Goal: Task Accomplishment & Management: Complete application form

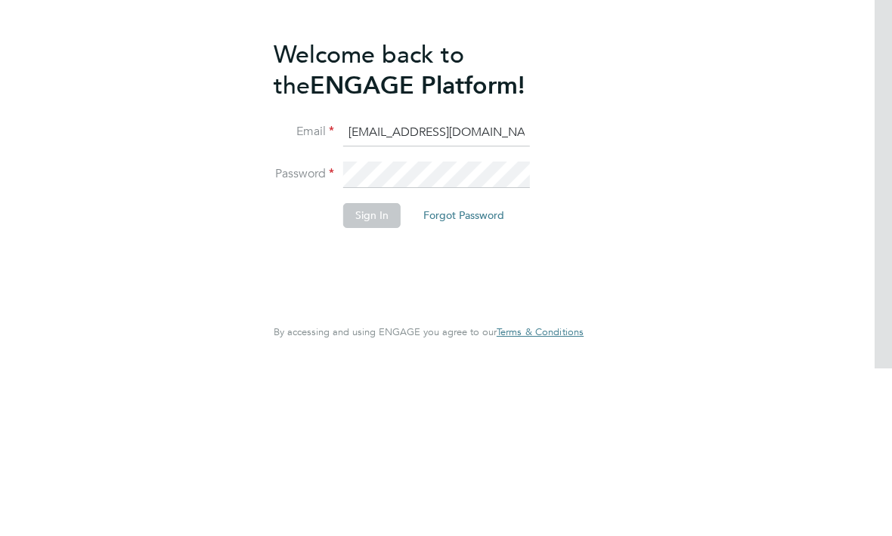
scroll to position [0, 3]
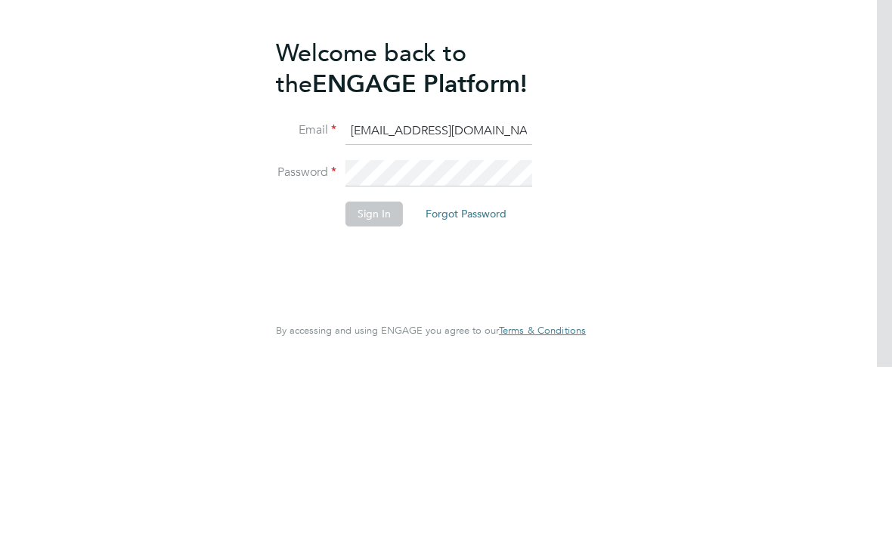
type input "[EMAIL_ADDRESS][DOMAIN_NAME]"
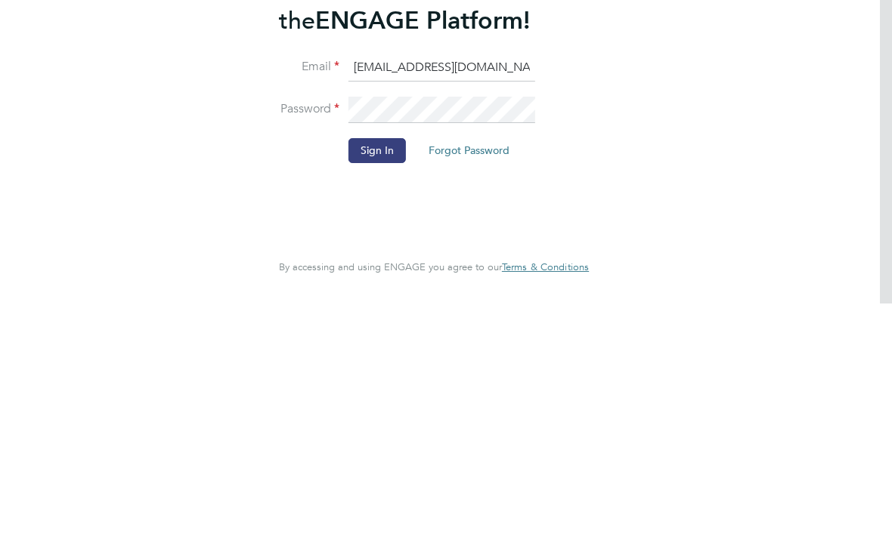
click at [371, 371] on button "Sign In" at bounding box center [376, 383] width 57 height 24
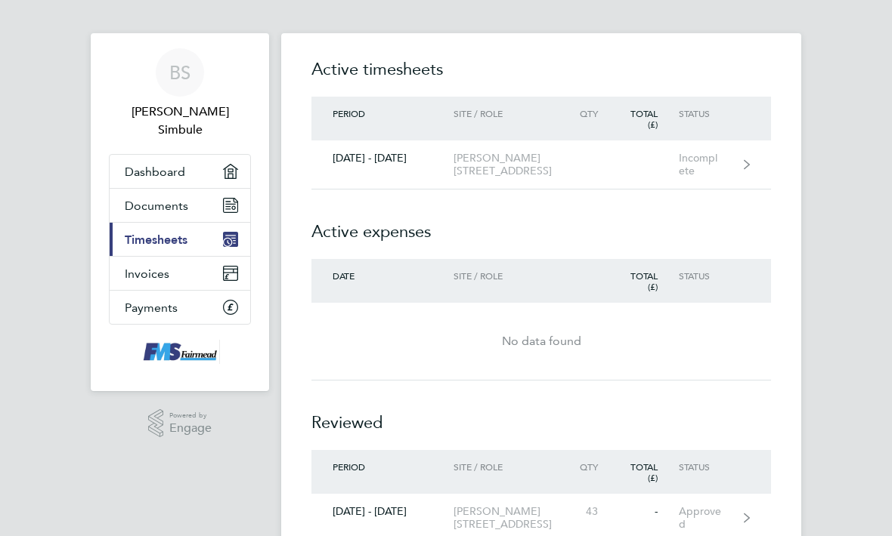
scroll to position [8, 0]
click at [672, 124] on div "Period Site / Role Qty Total (£) Status" at bounding box center [540, 119] width 459 height 44
click at [663, 147] on link "25 - 31 Aug 2025 Marlowe Road 2B3, General Labourer (Zone 1) Incomplete" at bounding box center [540, 165] width 459 height 49
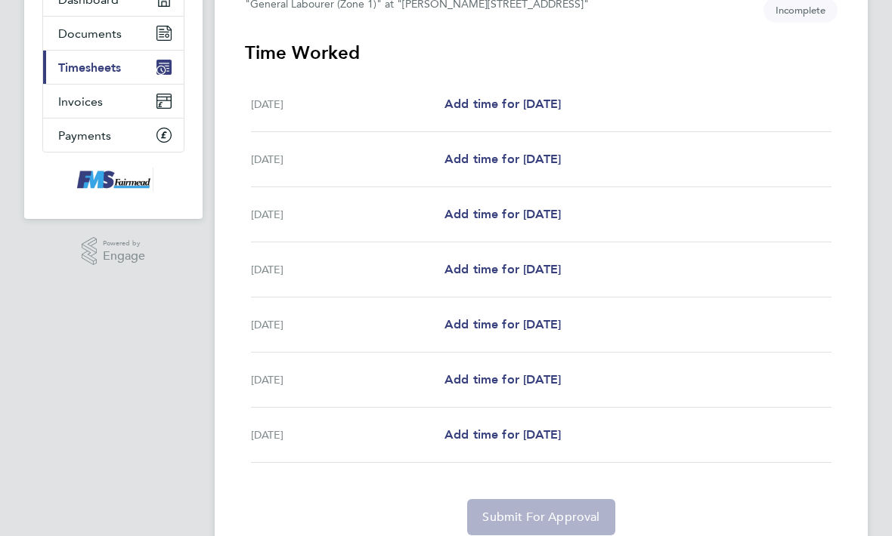
scroll to position [183, 0]
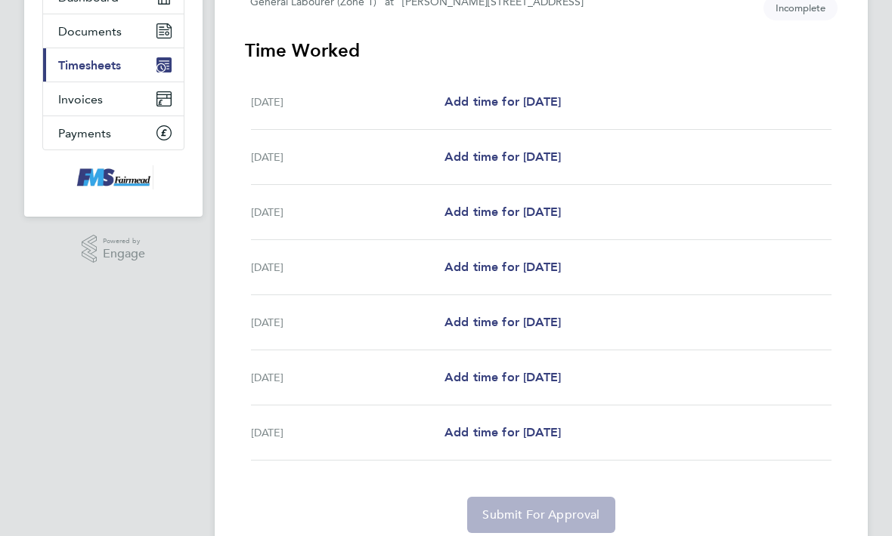
click at [561, 153] on span "Add time for Tue 26 Aug" at bounding box center [502, 157] width 116 height 14
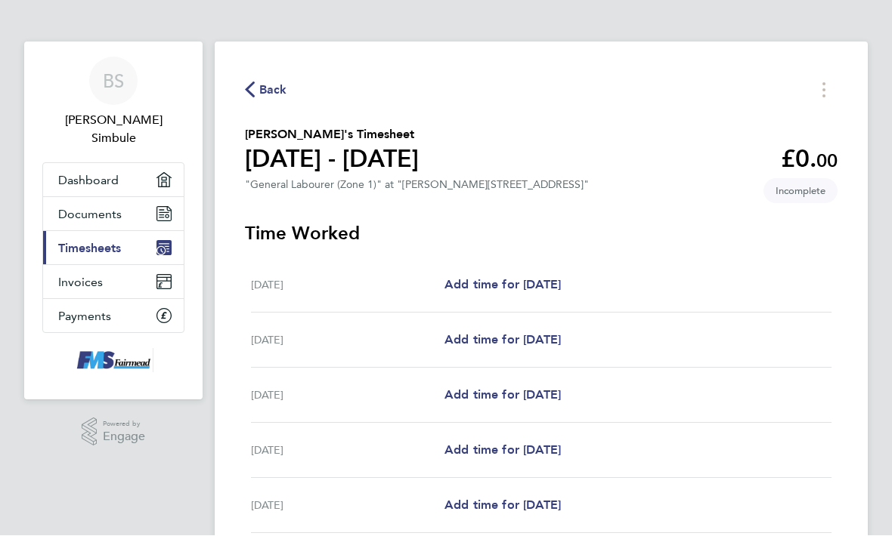
select select "30"
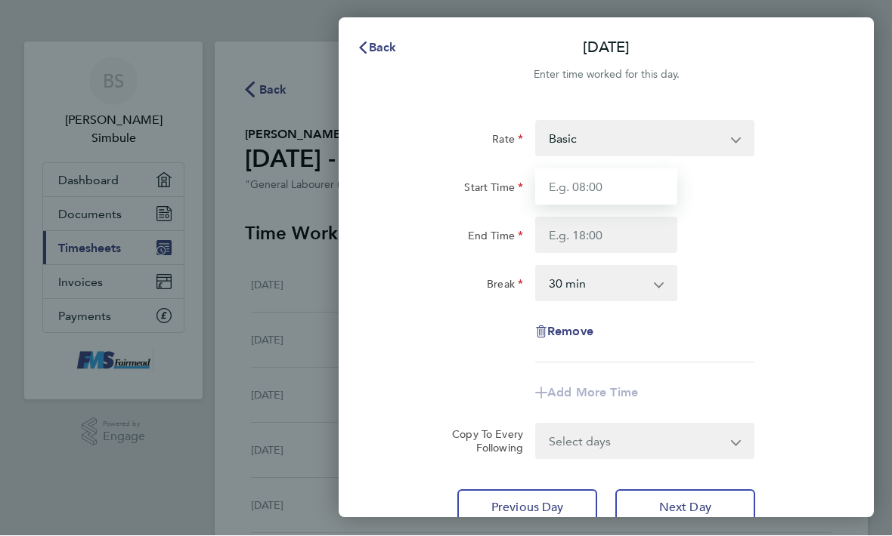
click at [633, 180] on input "Start Time" at bounding box center [606, 187] width 142 height 36
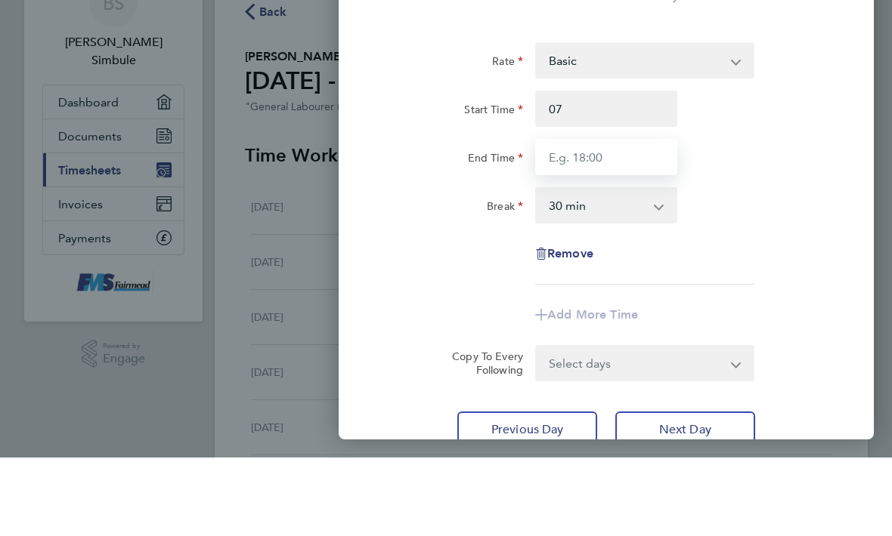
click at [637, 218] on input "End Time" at bounding box center [606, 236] width 142 height 36
type input "07:00"
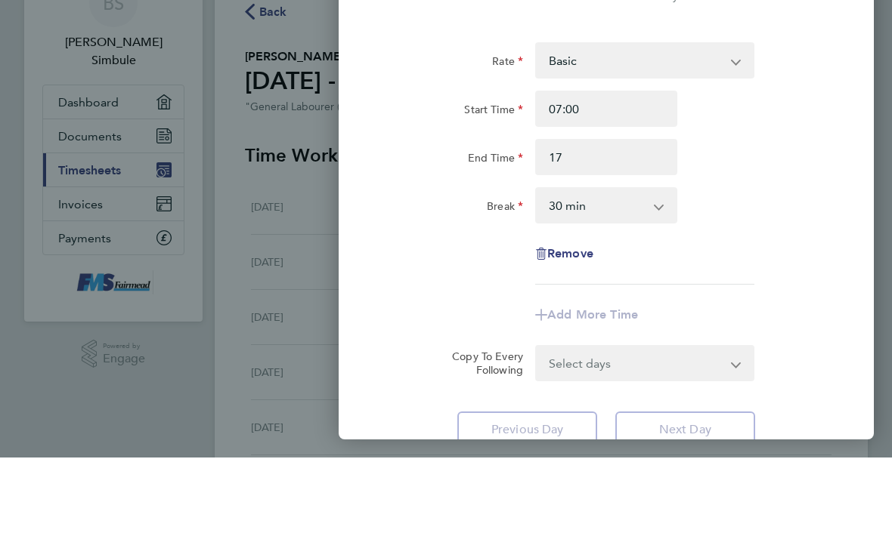
click at [733, 218] on div "End Time 17" at bounding box center [606, 236] width 462 height 36
type input "17:00"
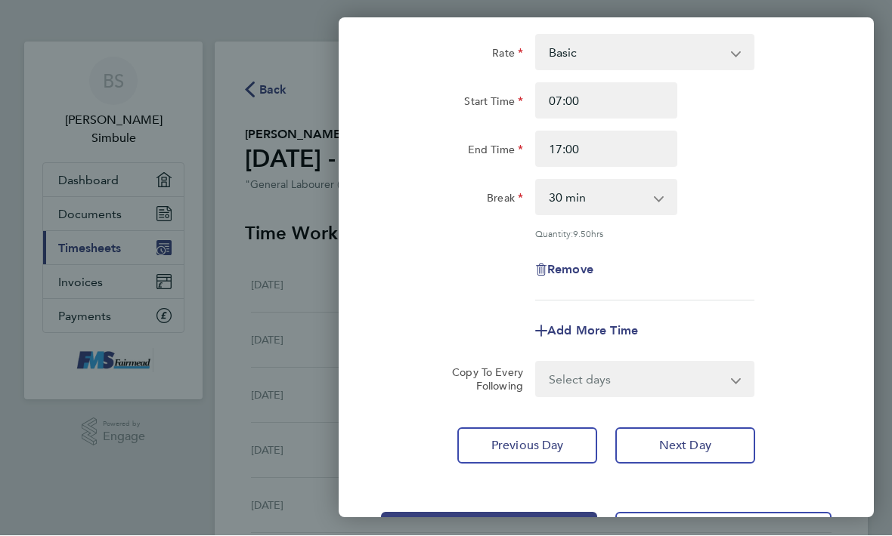
scroll to position [97, 0]
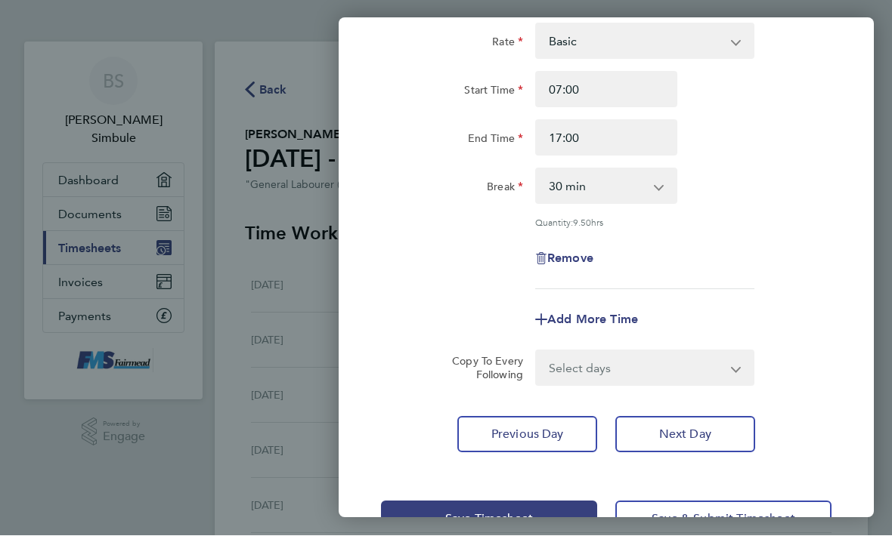
click at [709, 366] on select "Select days Day Weekday (Mon-Fri) Weekend (Sat-Sun) Wednesday Thursday Friday S…" at bounding box center [635, 368] width 199 height 33
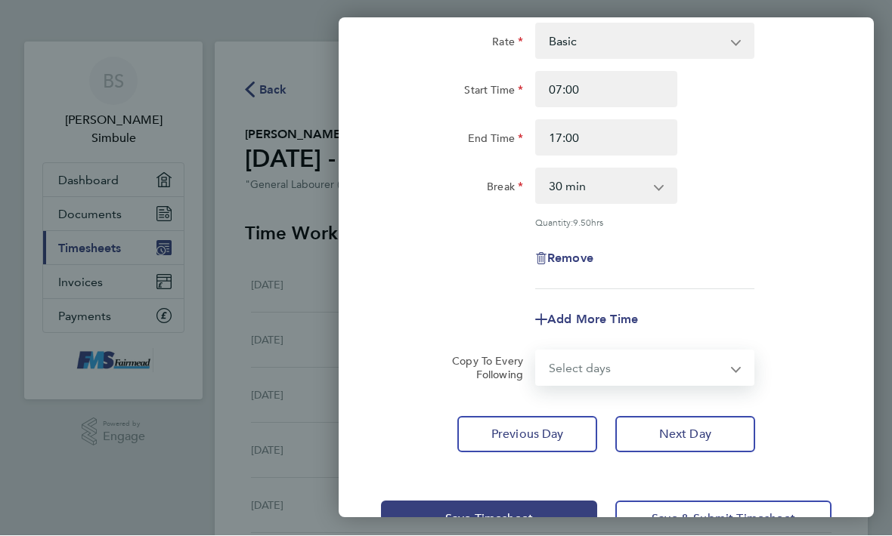
select select "WEEKDAY"
select select "2025-08-31"
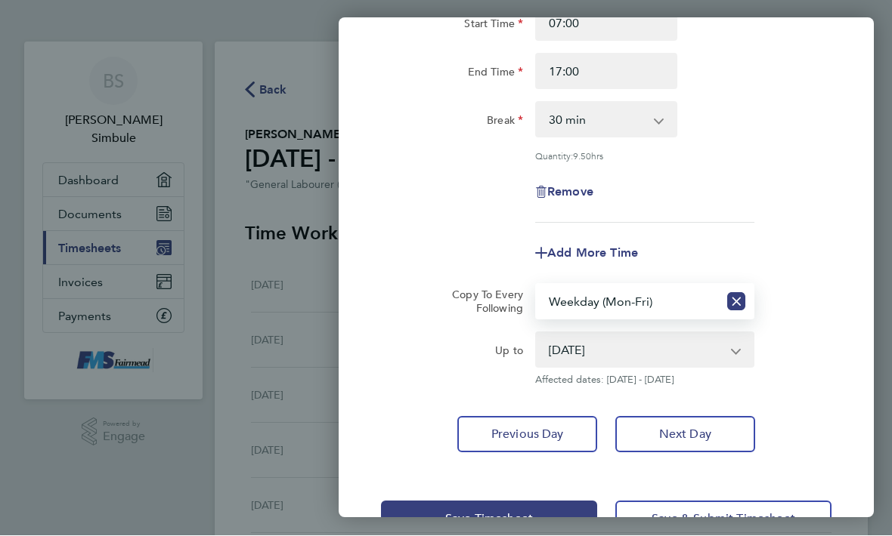
scroll to position [164, 0]
click at [585, 510] on button "Save Timesheet" at bounding box center [489, 520] width 216 height 36
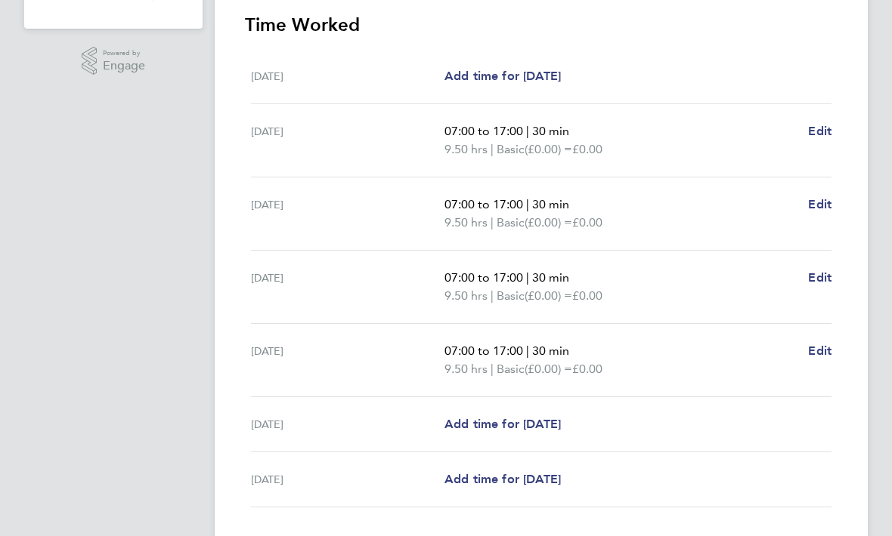
scroll to position [428, 0]
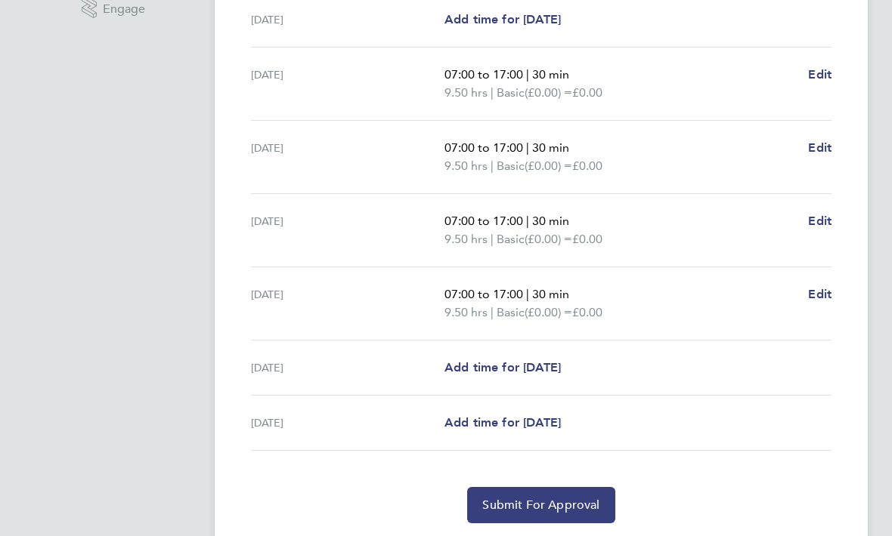
click at [522, 516] on button "Submit For Approval" at bounding box center [540, 506] width 147 height 36
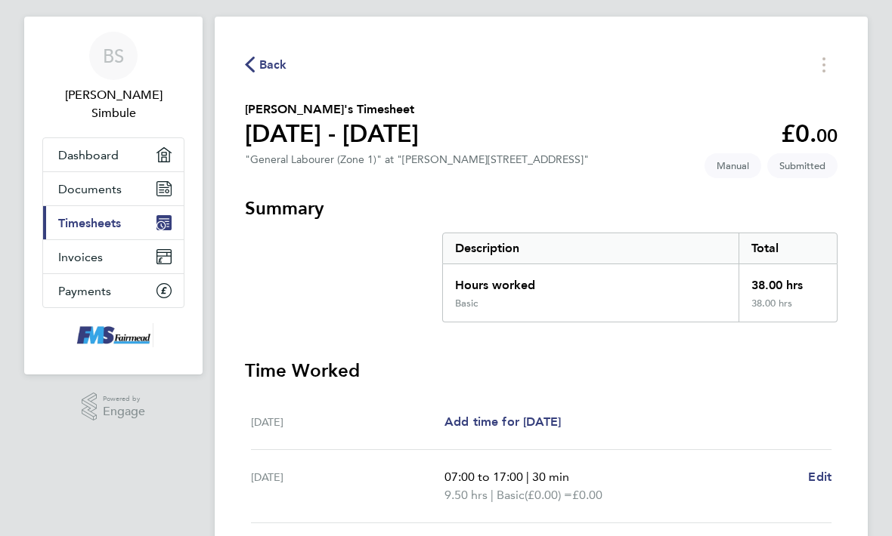
scroll to position [0, 0]
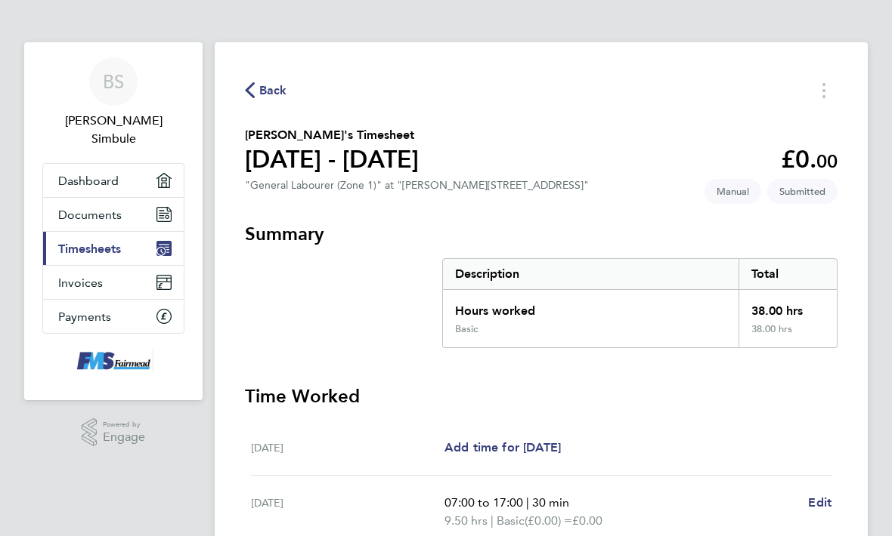
click at [268, 82] on span "Back" at bounding box center [273, 91] width 28 height 18
